Goal: Information Seeking & Learning: Learn about a topic

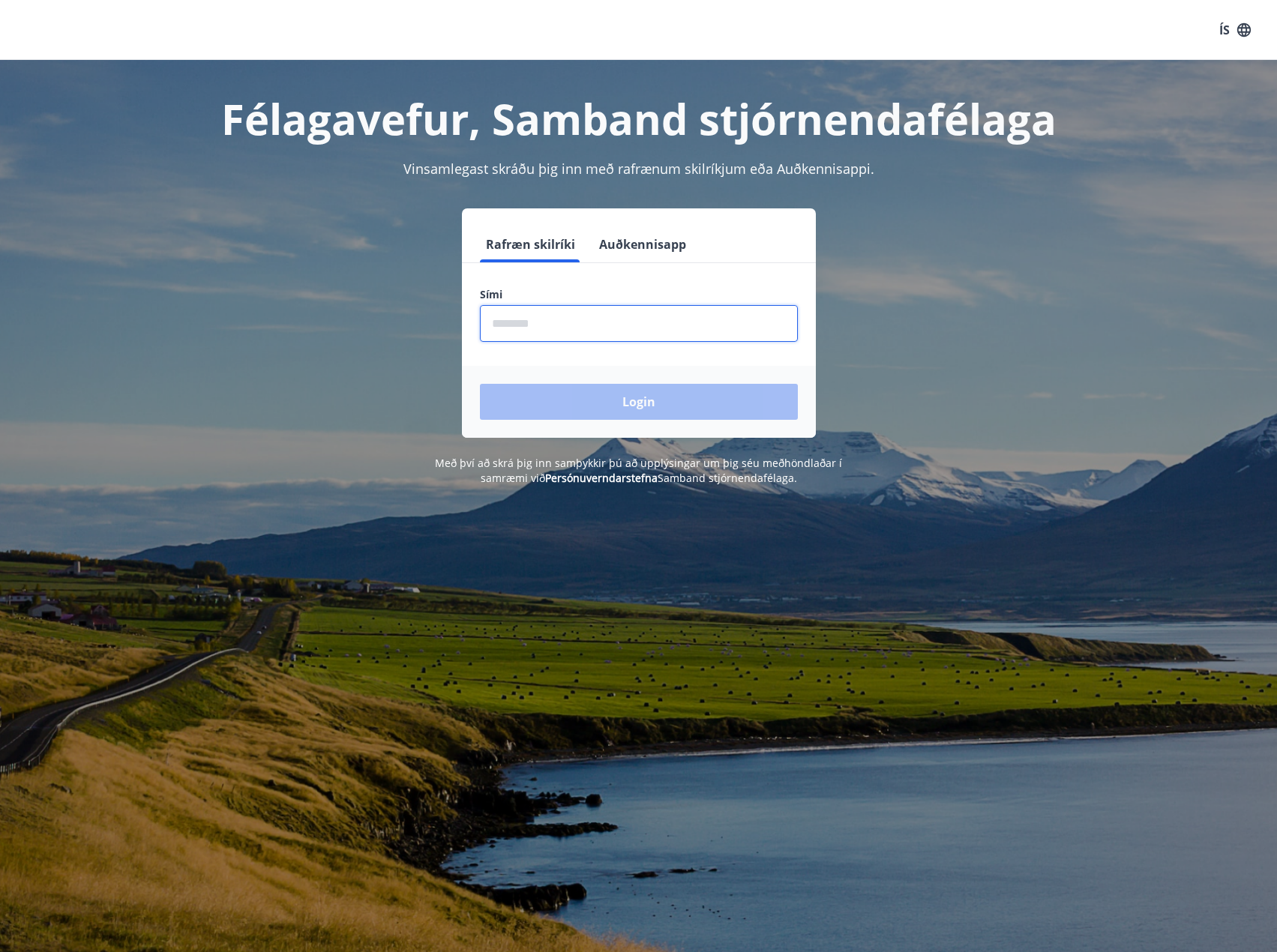
click at [570, 319] on input "phone" at bounding box center [638, 323] width 318 height 37
type input "********"
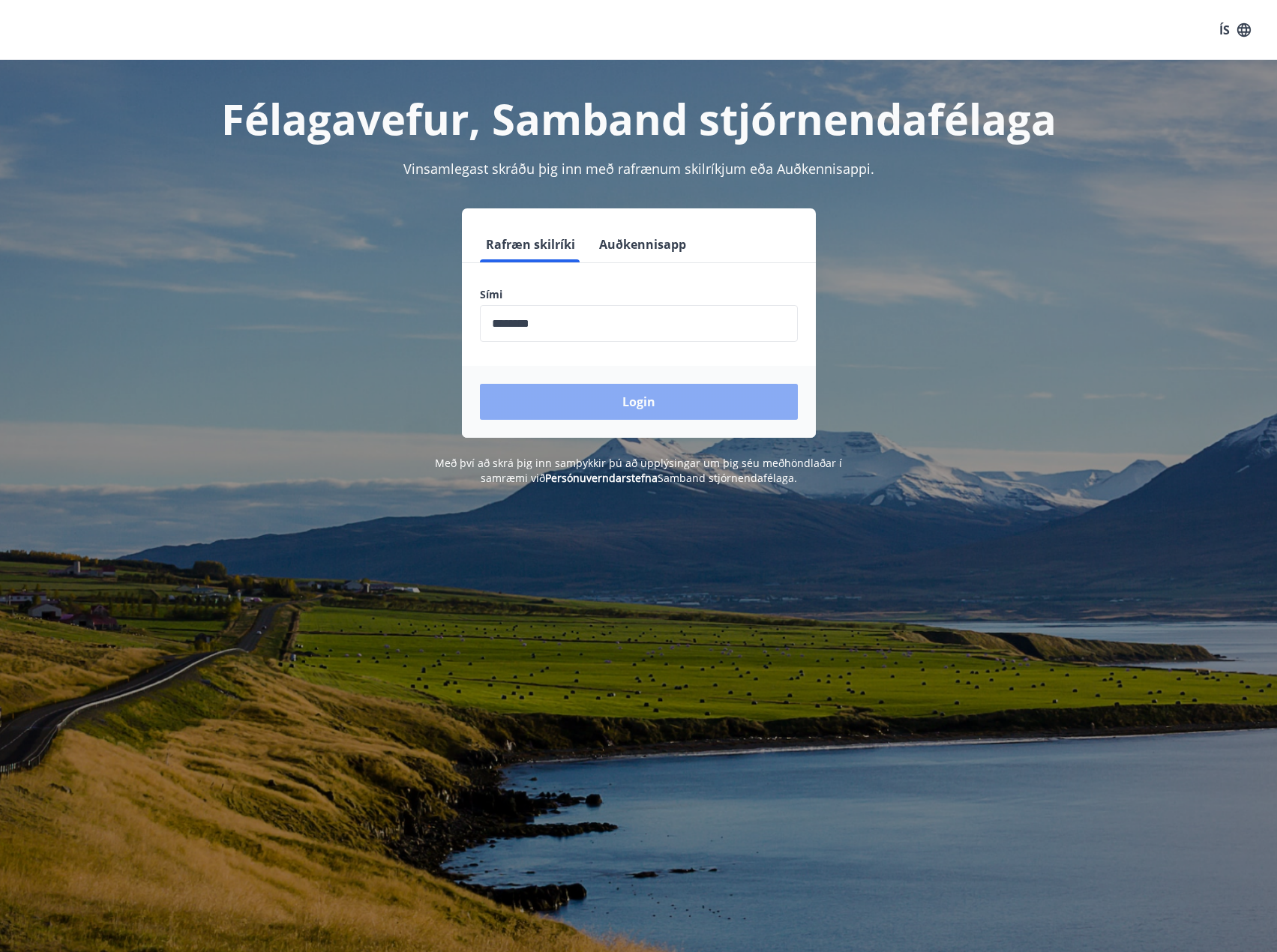
click at [594, 395] on button "Login" at bounding box center [638, 402] width 318 height 36
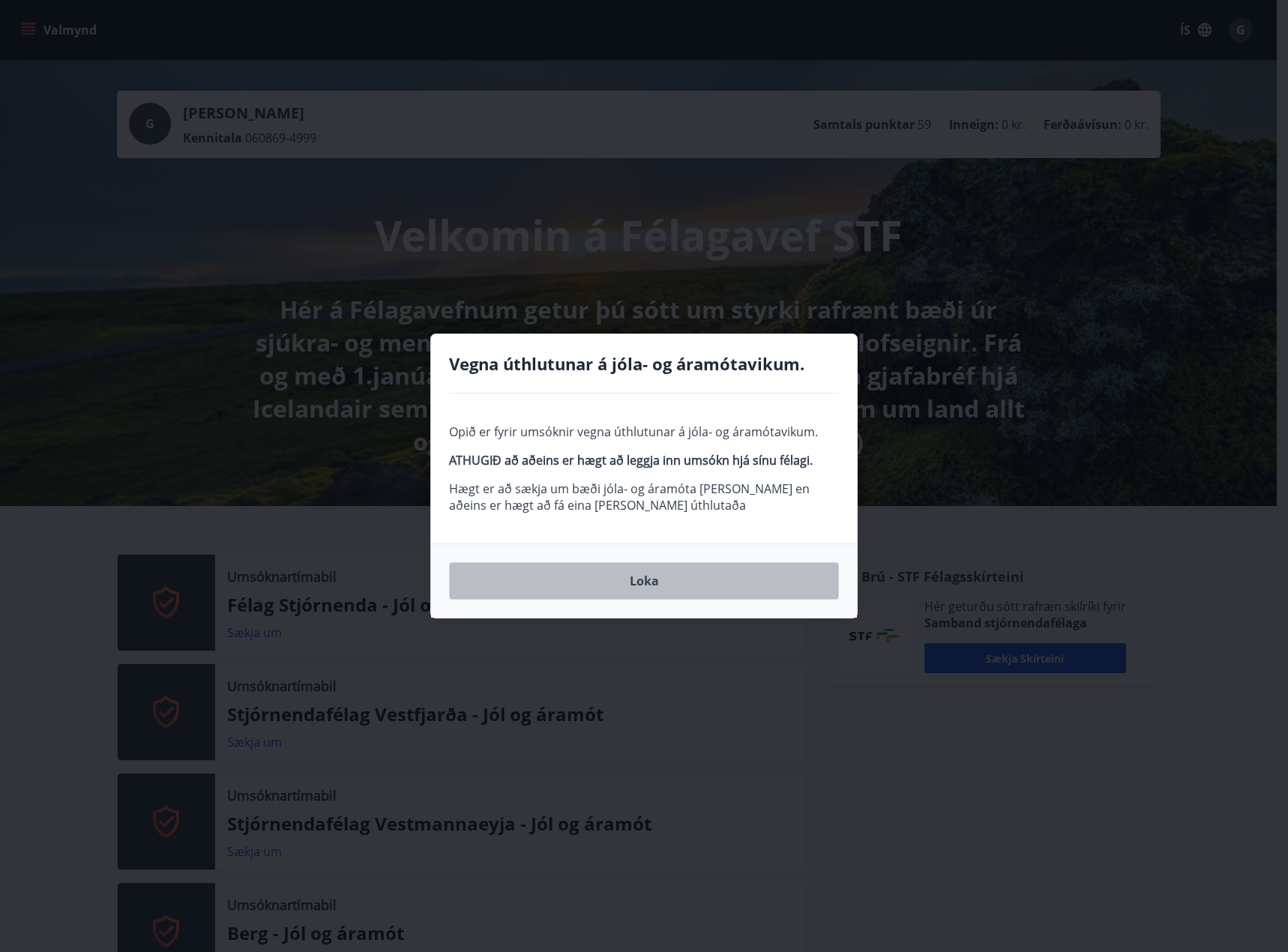
click at [611, 582] on button "Loka" at bounding box center [644, 581] width 390 height 38
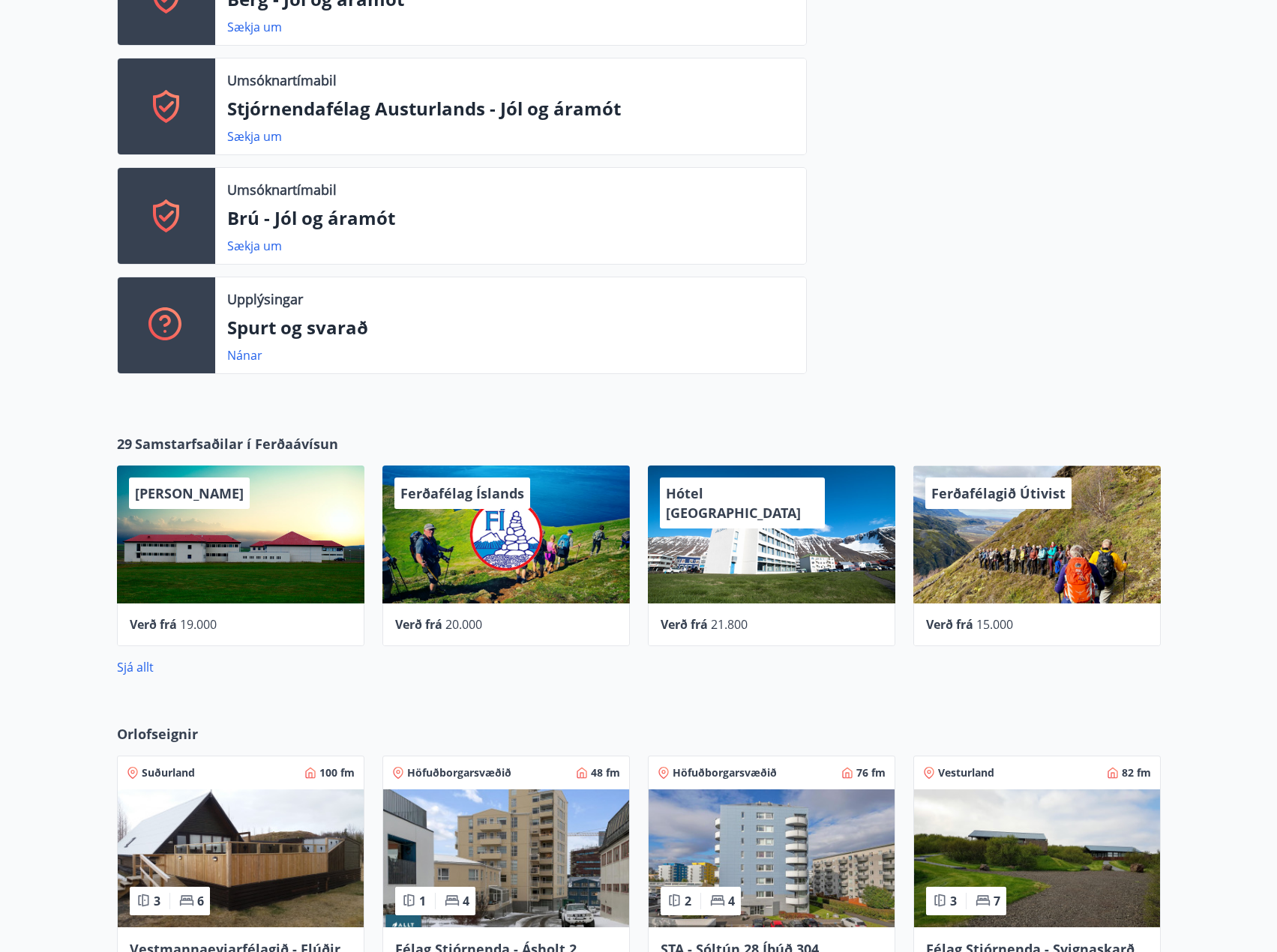
scroll to position [1009, 0]
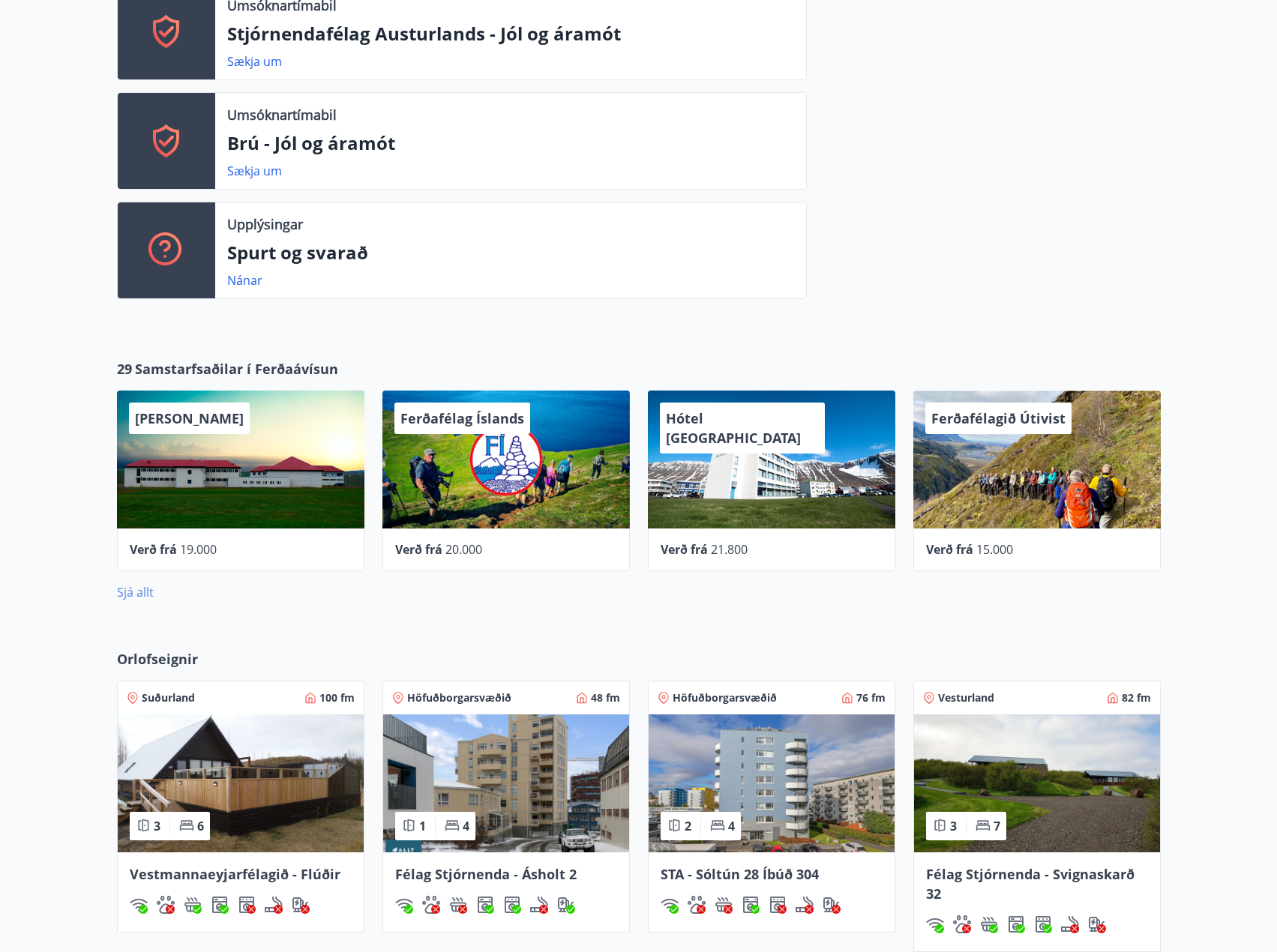
click at [138, 588] on link "Sjá allt" at bounding box center [135, 592] width 37 height 17
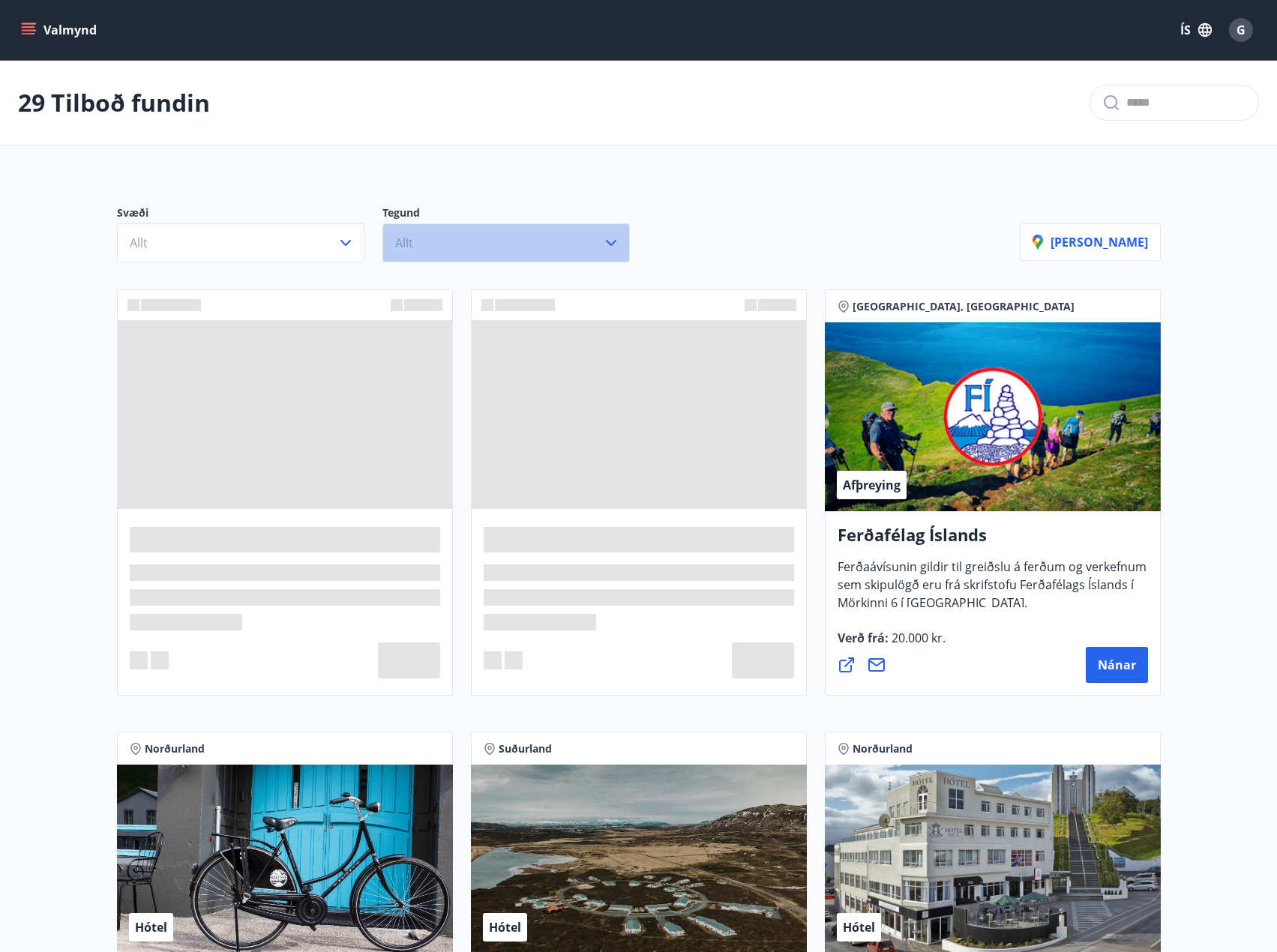
click at [609, 243] on icon "button" at bounding box center [611, 243] width 18 height 18
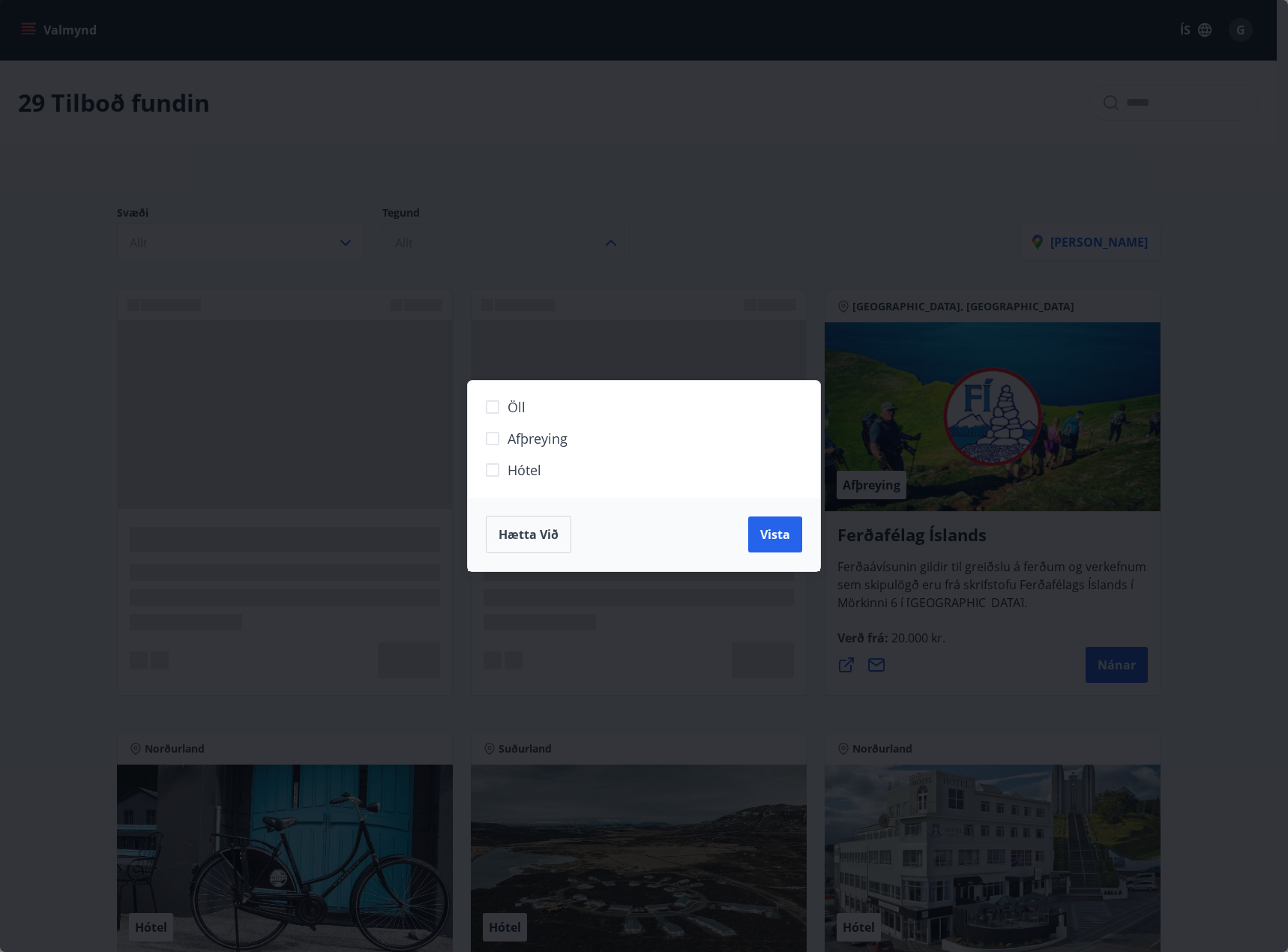
click at [756, 268] on div "Öll Afþreying Hótel Hætta við Vista" at bounding box center [644, 476] width 1288 height 952
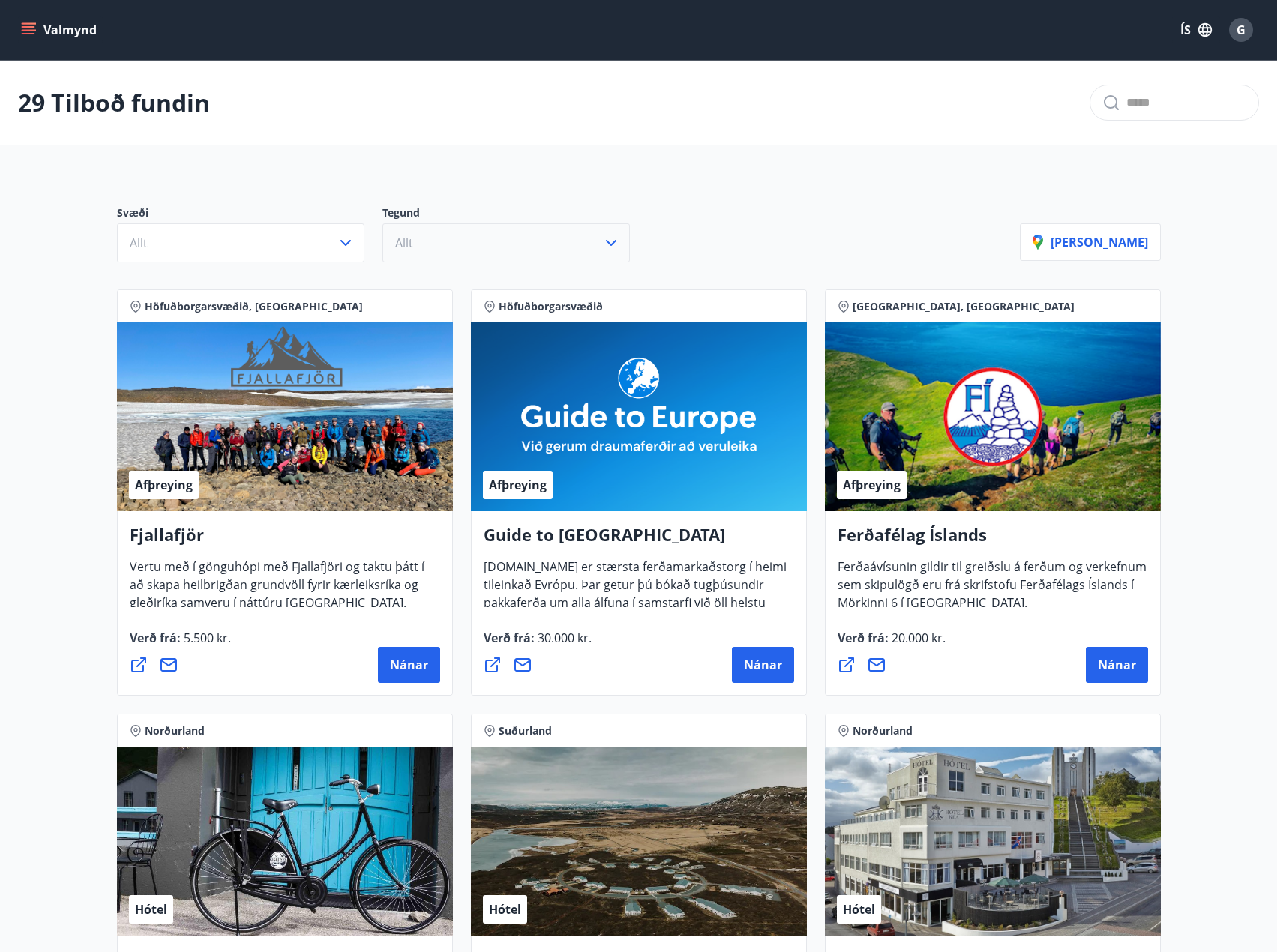
click at [40, 29] on button "Valmynd" at bounding box center [60, 30] width 85 height 27
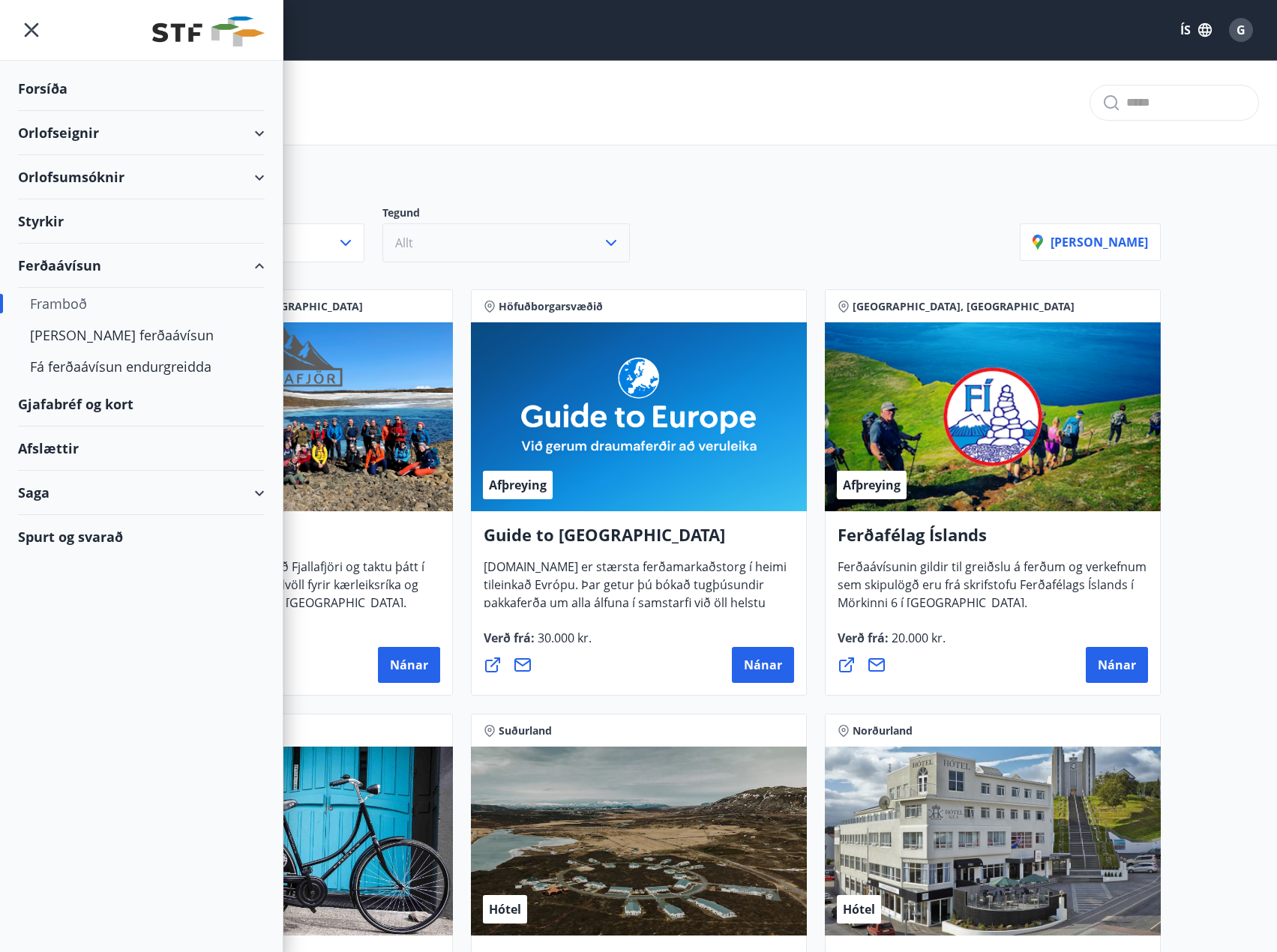
click at [44, 445] on div "Afslættir" at bounding box center [141, 449] width 246 height 44
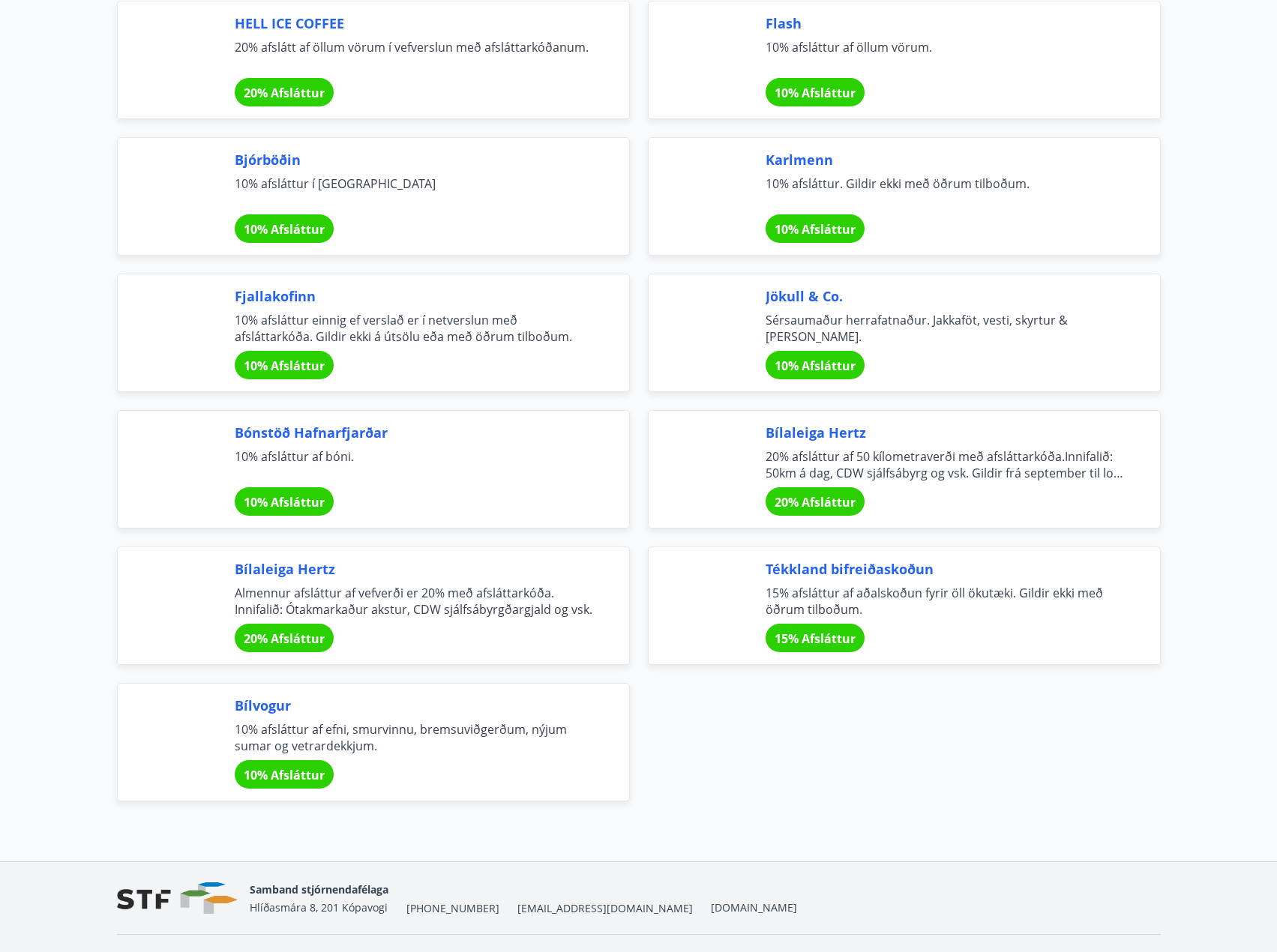
scroll to position [4723, 0]
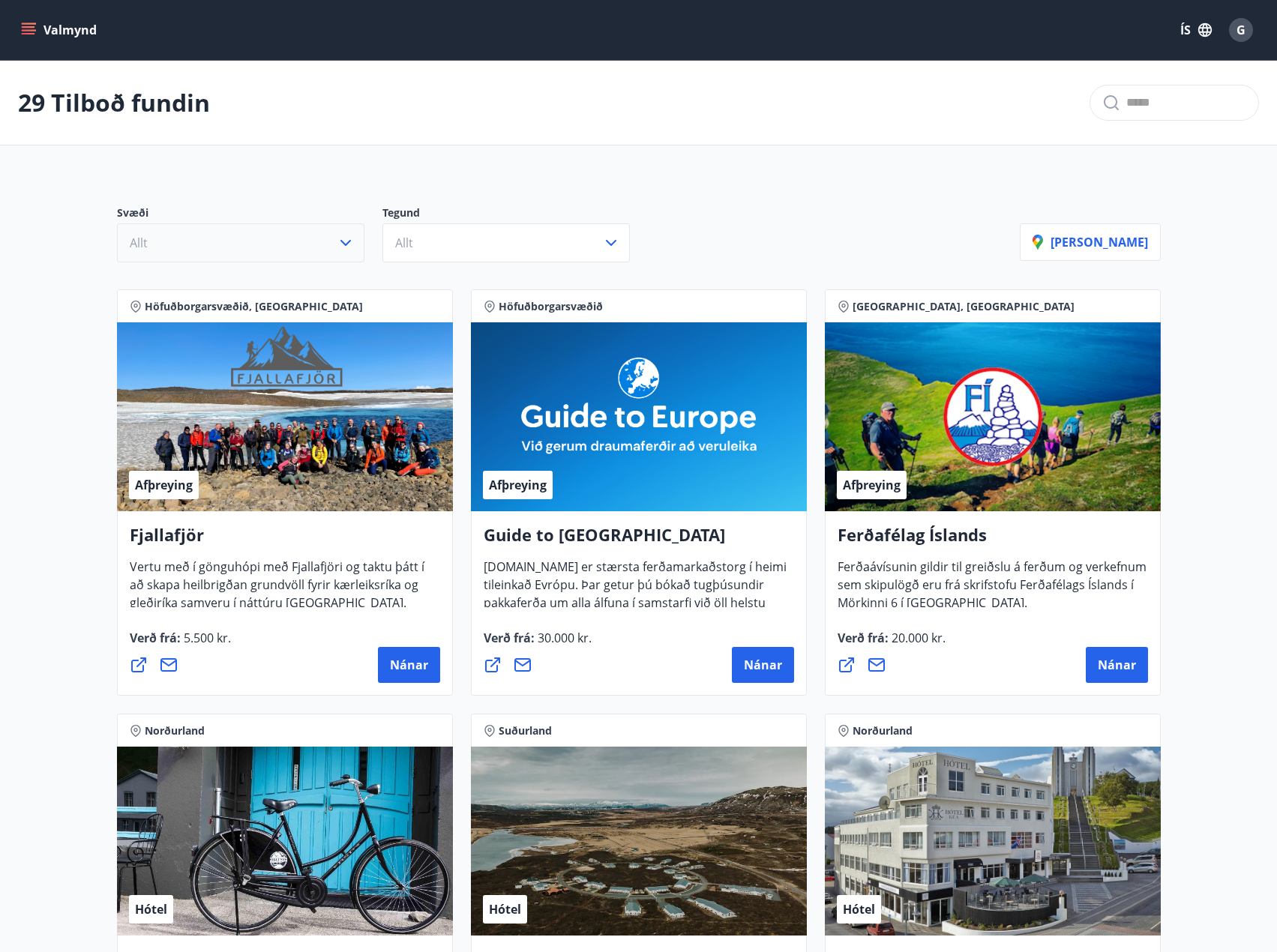
click at [329, 248] on button "Allt" at bounding box center [240, 242] width 247 height 39
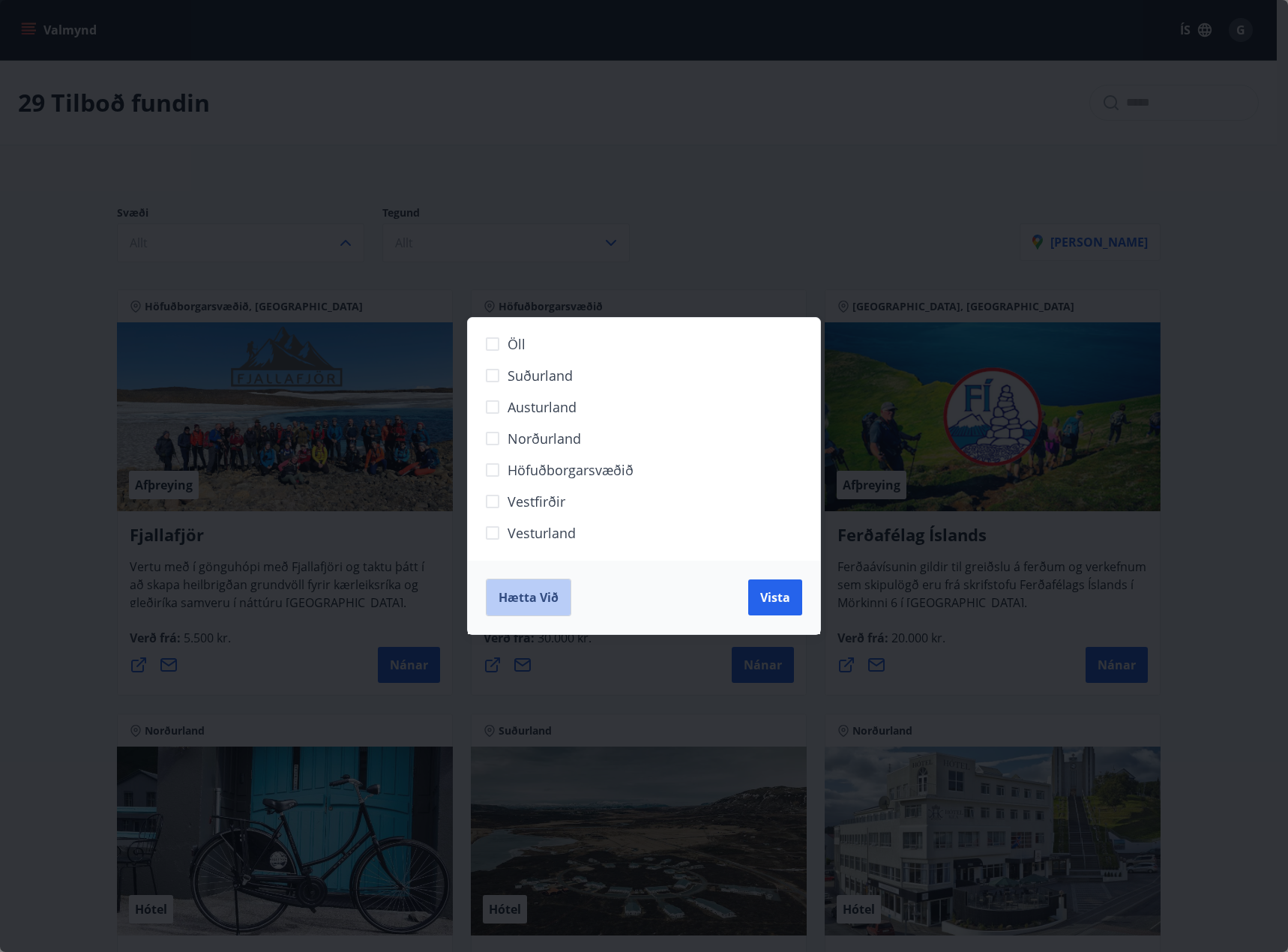
click at [521, 592] on span "Hætta við" at bounding box center [528, 597] width 60 height 17
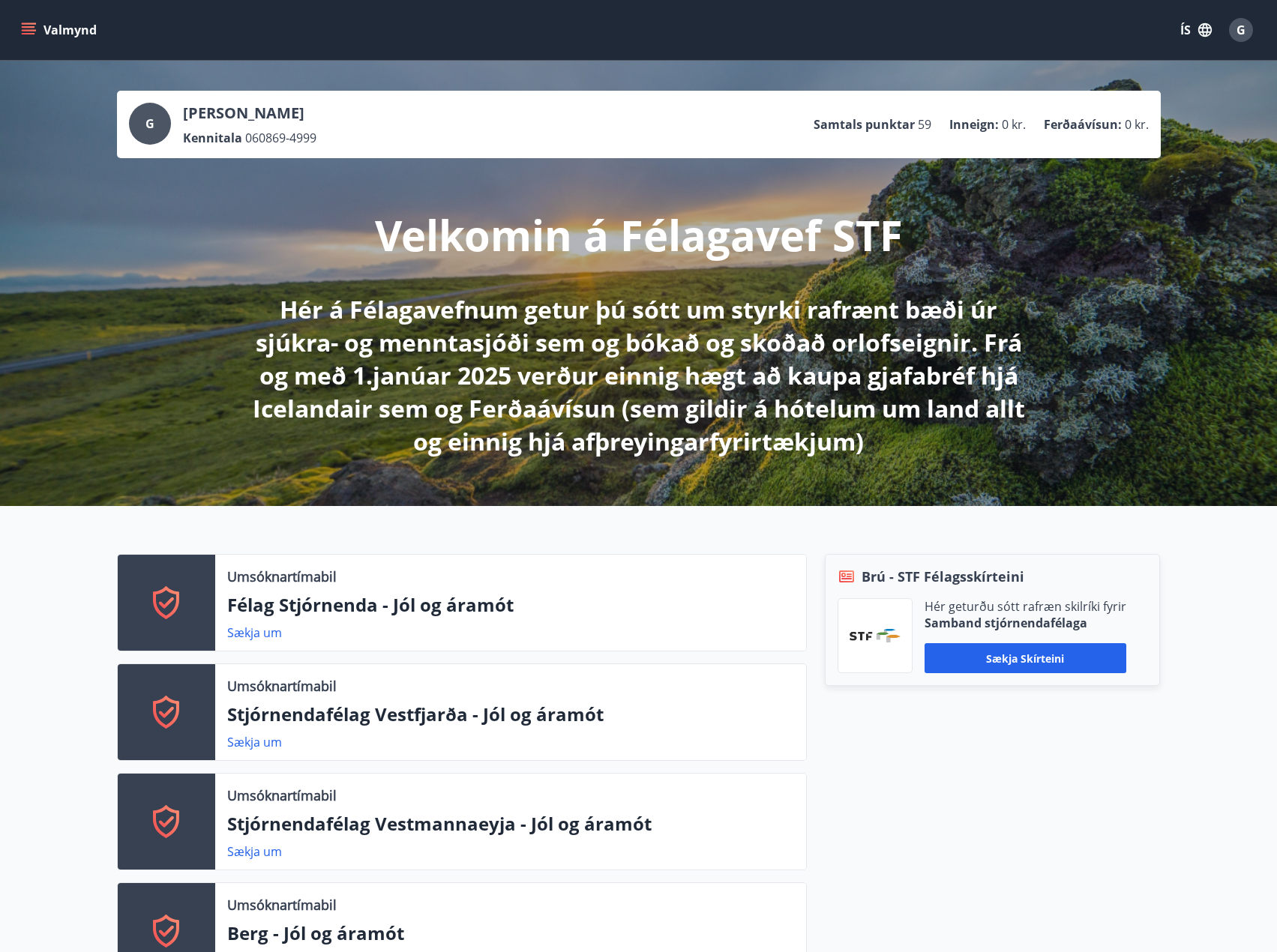
click at [24, 29] on icon "menu" at bounding box center [28, 30] width 15 height 15
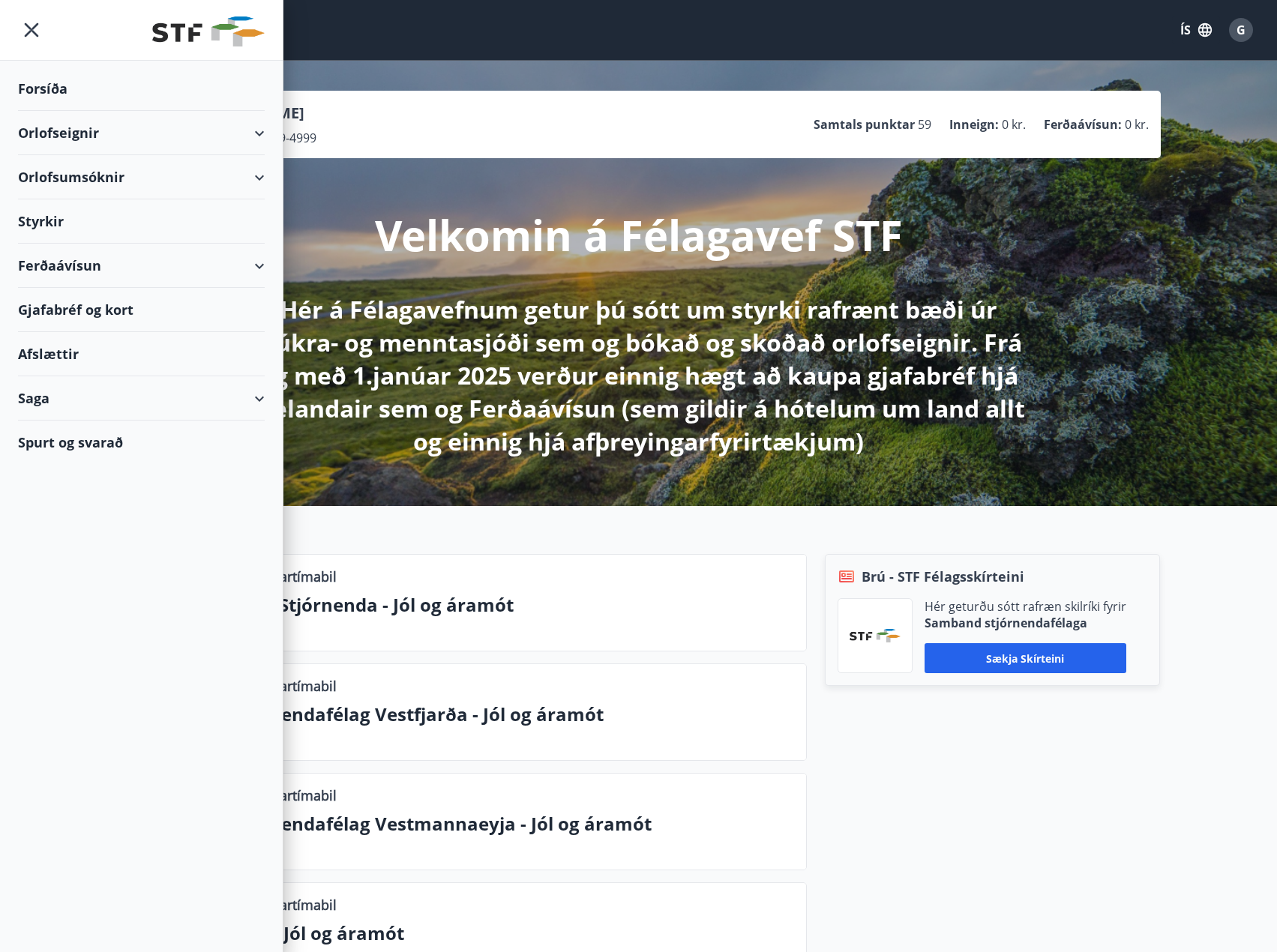
click at [259, 265] on div "Ferðaávísun" at bounding box center [141, 265] width 246 height 44
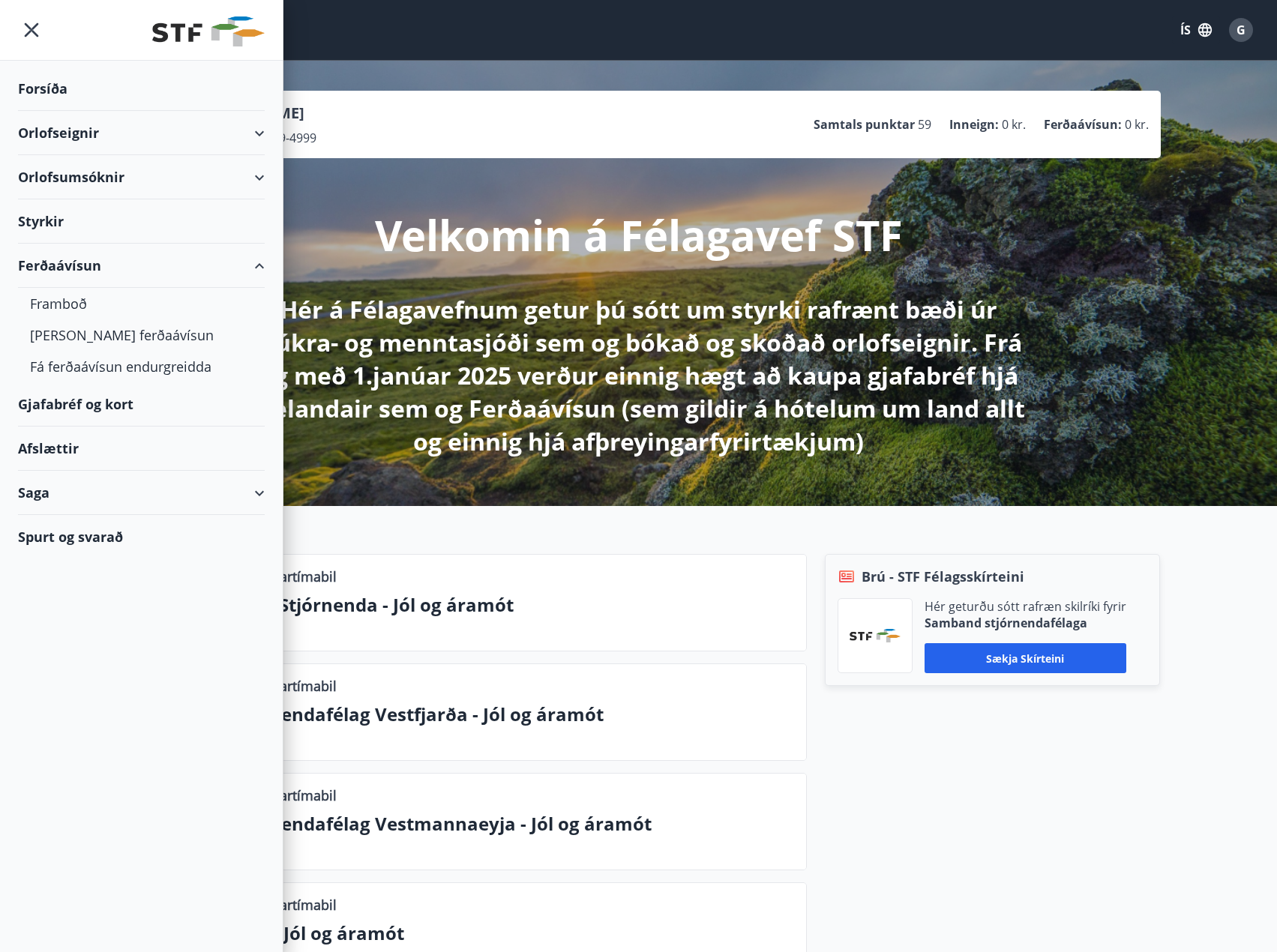
click at [74, 406] on div "Gjafabréf og kort" at bounding box center [141, 405] width 246 height 44
click at [65, 401] on div "Gjafabréf og kort" at bounding box center [141, 405] width 246 height 44
click at [58, 454] on div "Afslættir" at bounding box center [141, 449] width 246 height 44
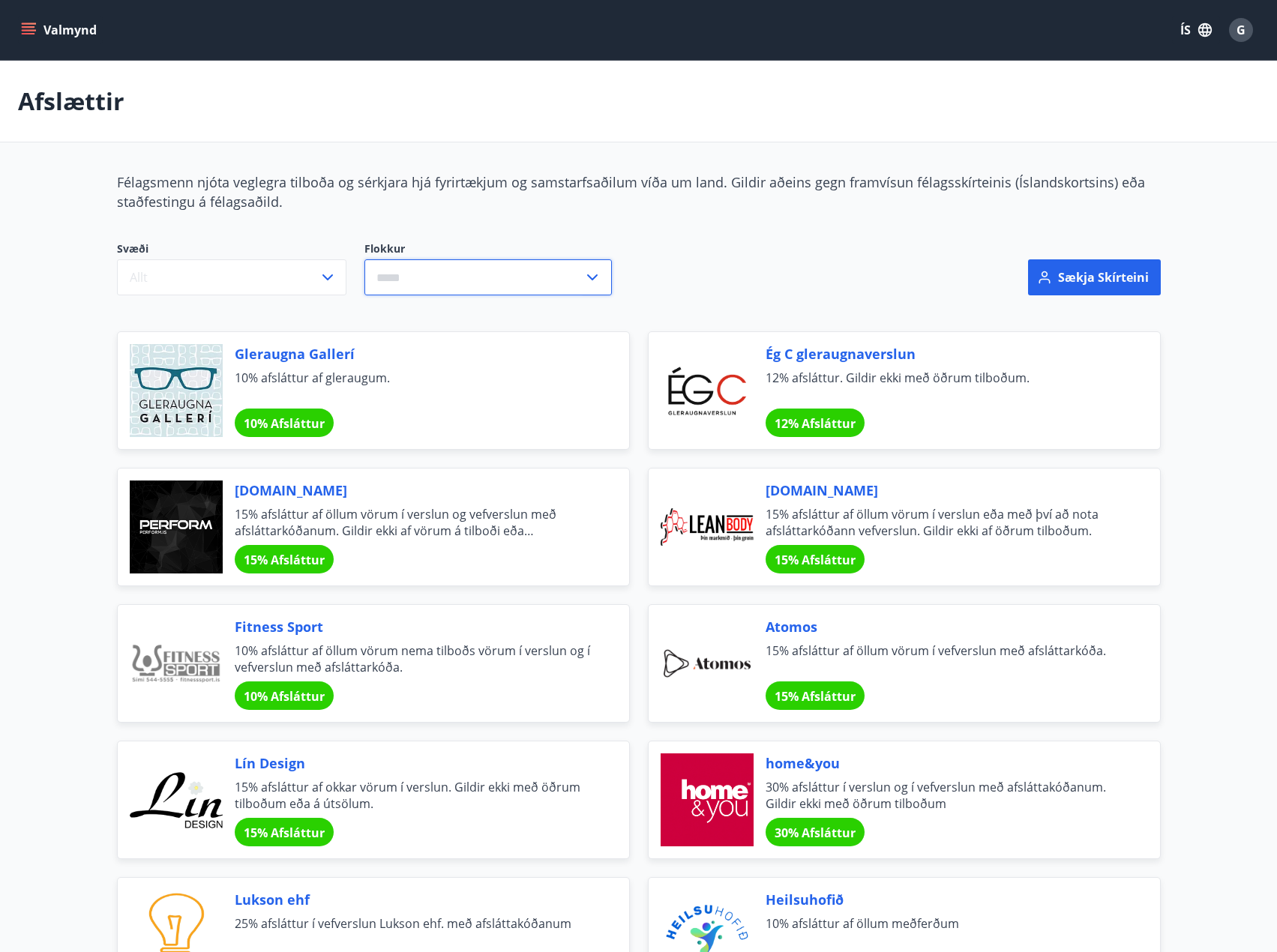
click at [430, 267] on input "text" at bounding box center [475, 277] width 219 height 37
click at [407, 303] on li "Afþreying" at bounding box center [487, 308] width 246 height 27
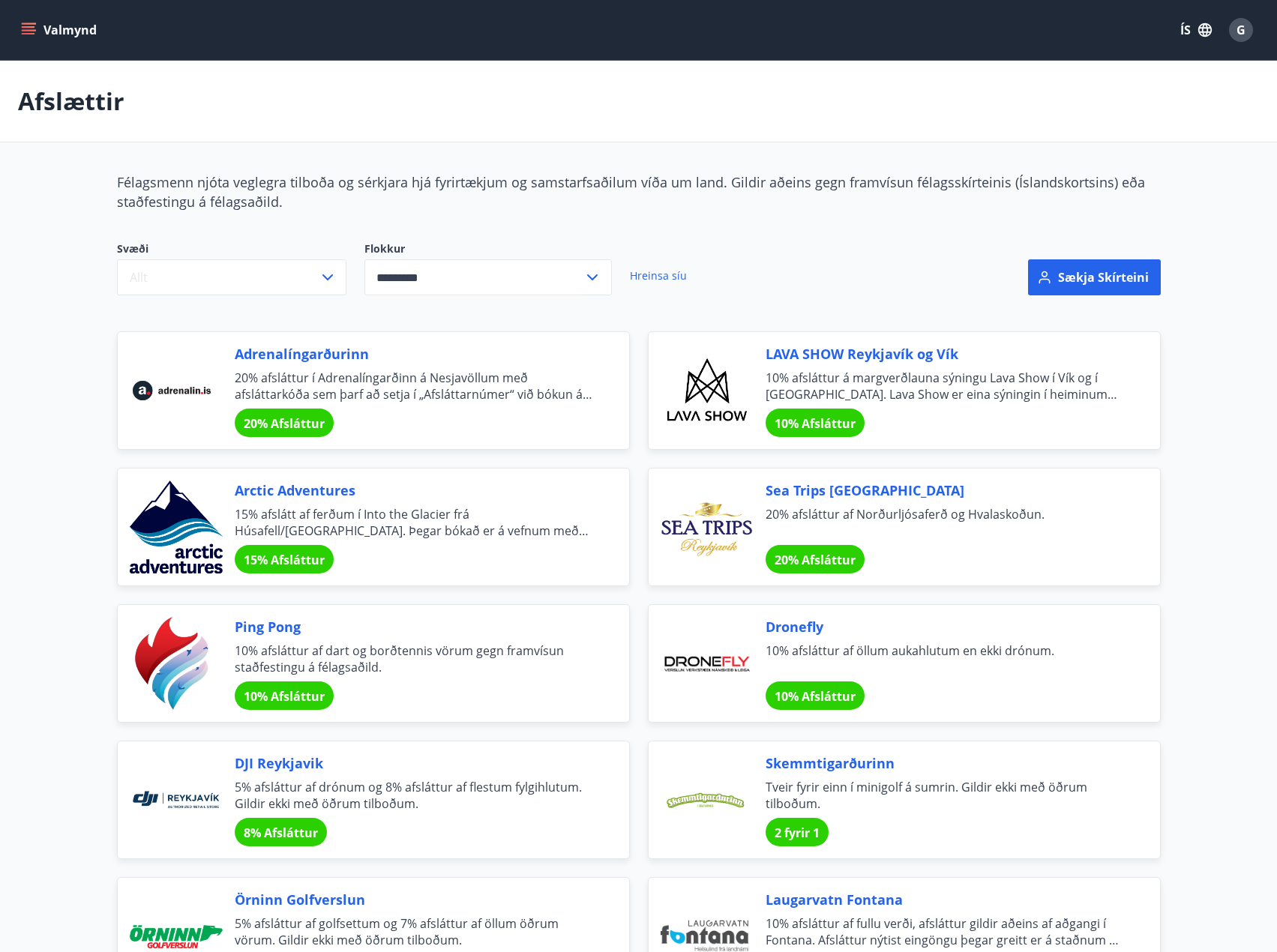
type input "*********"
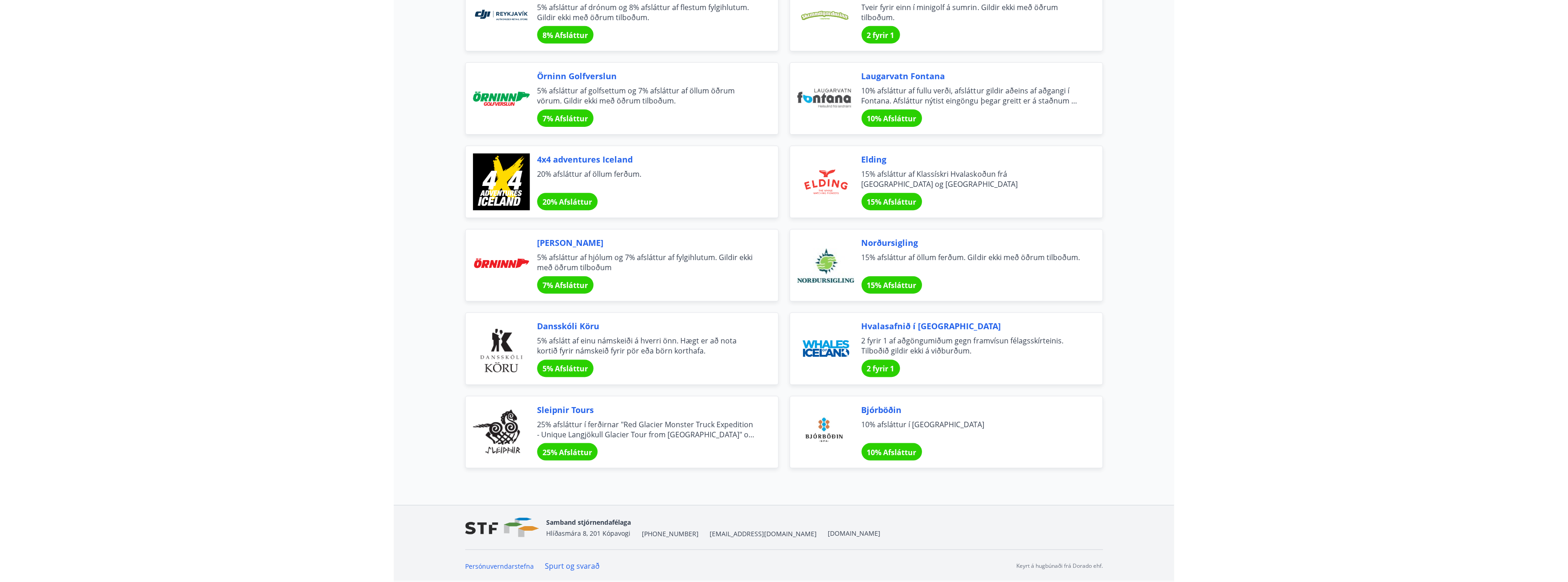
scroll to position [473, 0]
